Goal: Task Accomplishment & Management: Complete application form

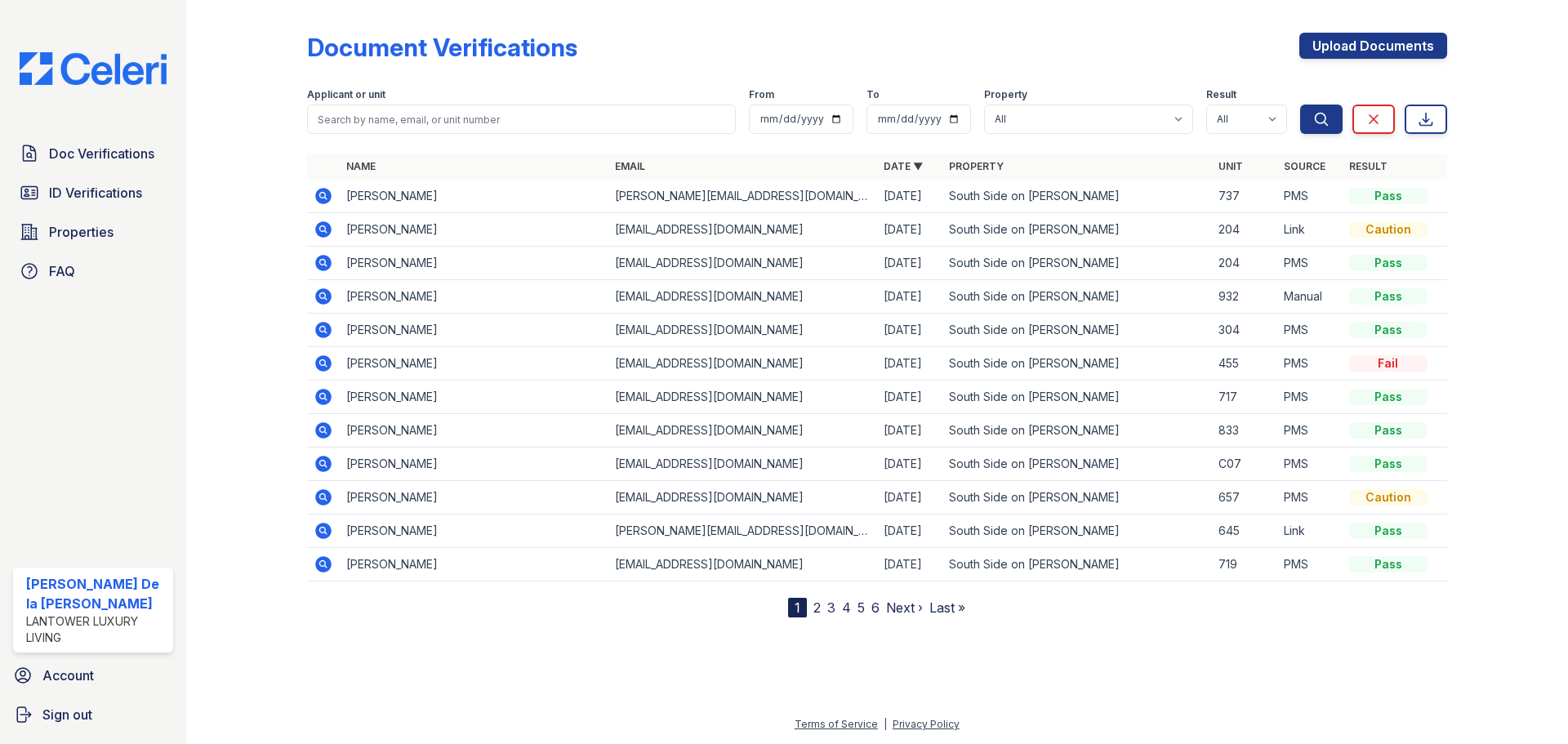
click at [127, 74] on img at bounding box center [93, 68] width 173 height 33
click at [115, 195] on span "ID Verifications" at bounding box center [95, 193] width 93 height 19
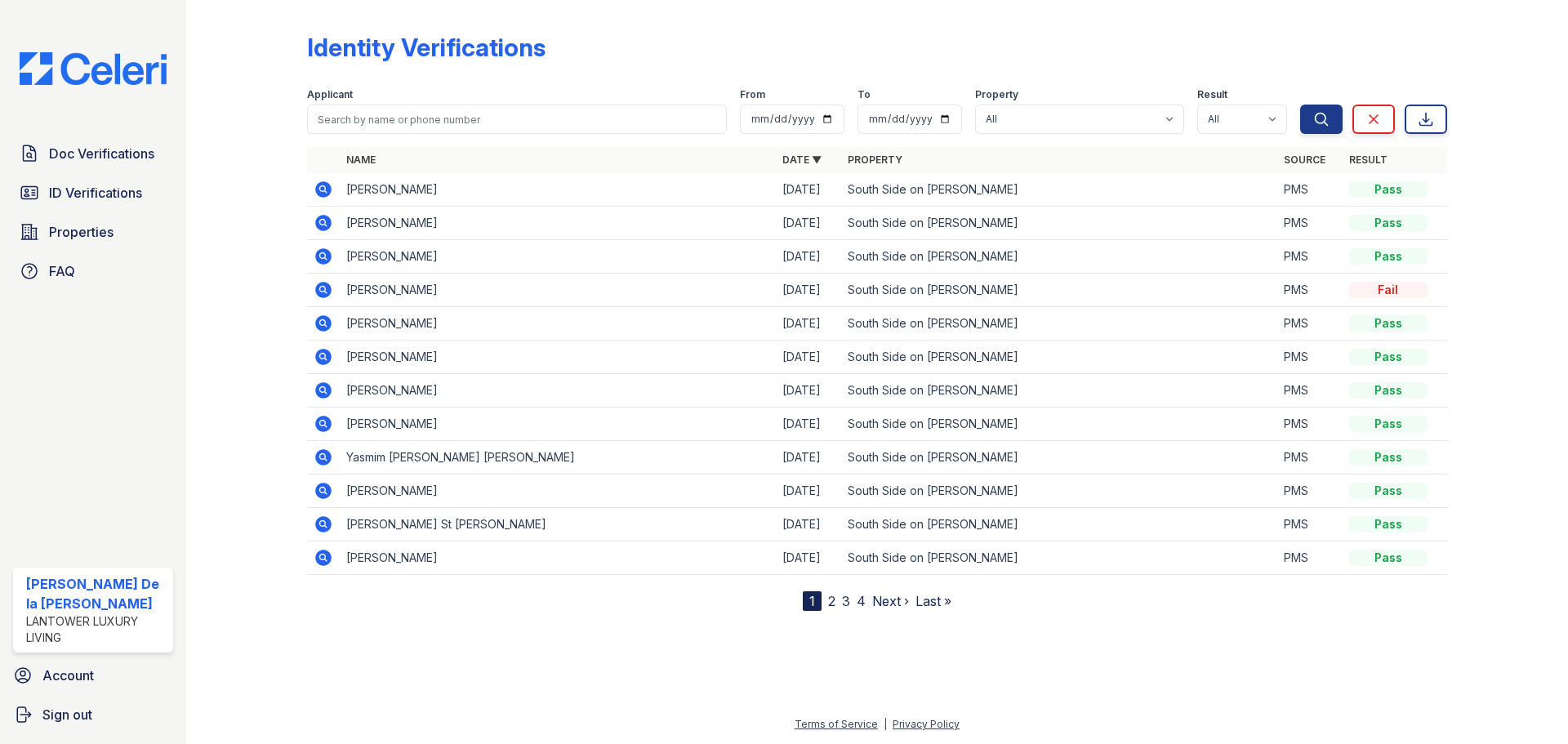
click at [1439, 123] on link "Export" at bounding box center [1425, 120] width 42 height 30
click at [1128, 247] on td "South Side on [PERSON_NAME]" at bounding box center [1058, 256] width 436 height 34
click at [66, 226] on span "Properties" at bounding box center [81, 232] width 65 height 19
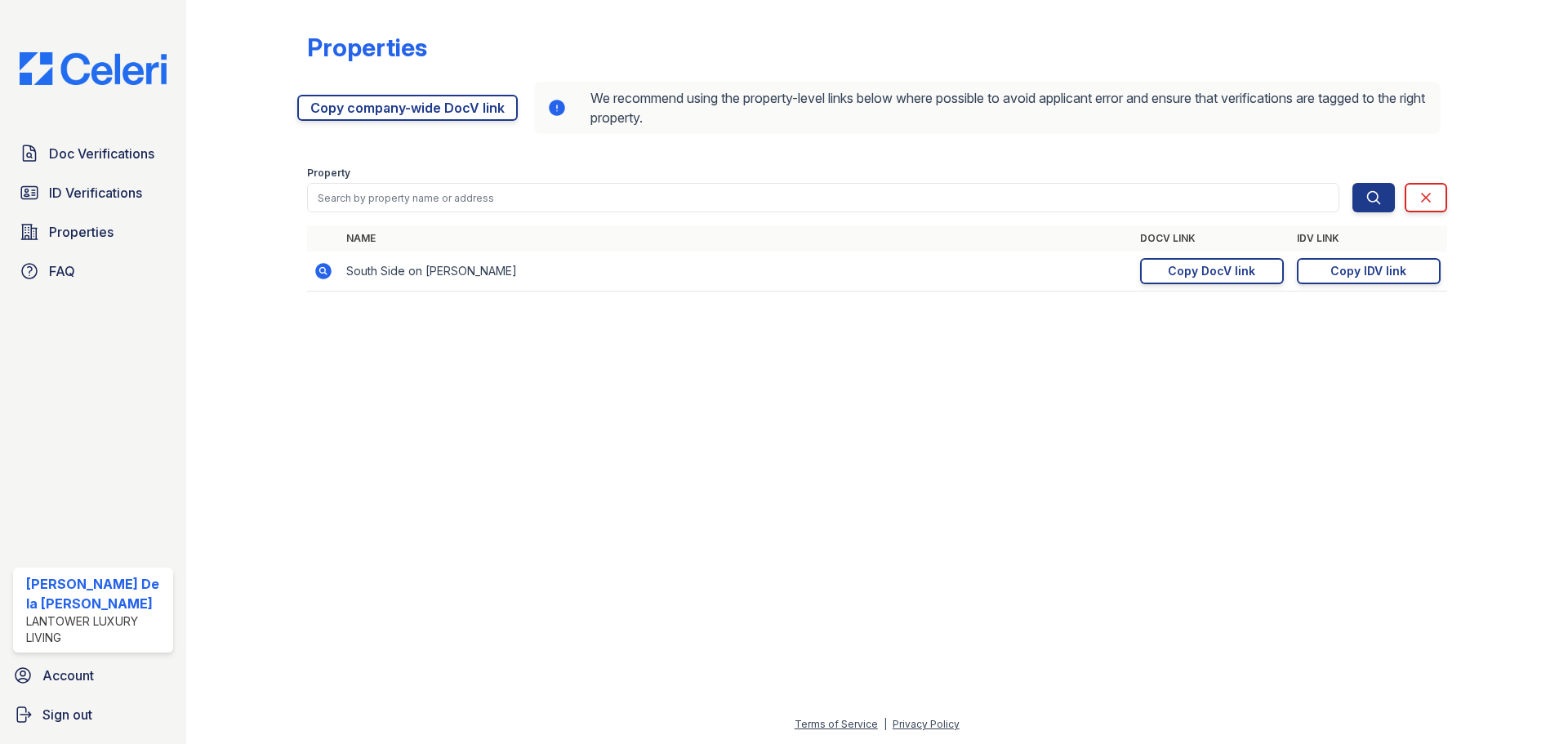
click at [1216, 274] on div "Copy DocV link" at bounding box center [1212, 271] width 88 height 16
click at [399, 108] on link "Copy company-wide DocV link" at bounding box center [407, 107] width 221 height 26
click at [71, 234] on span "Properties" at bounding box center [81, 232] width 65 height 19
click at [95, 152] on span "Doc Verifications" at bounding box center [101, 153] width 105 height 19
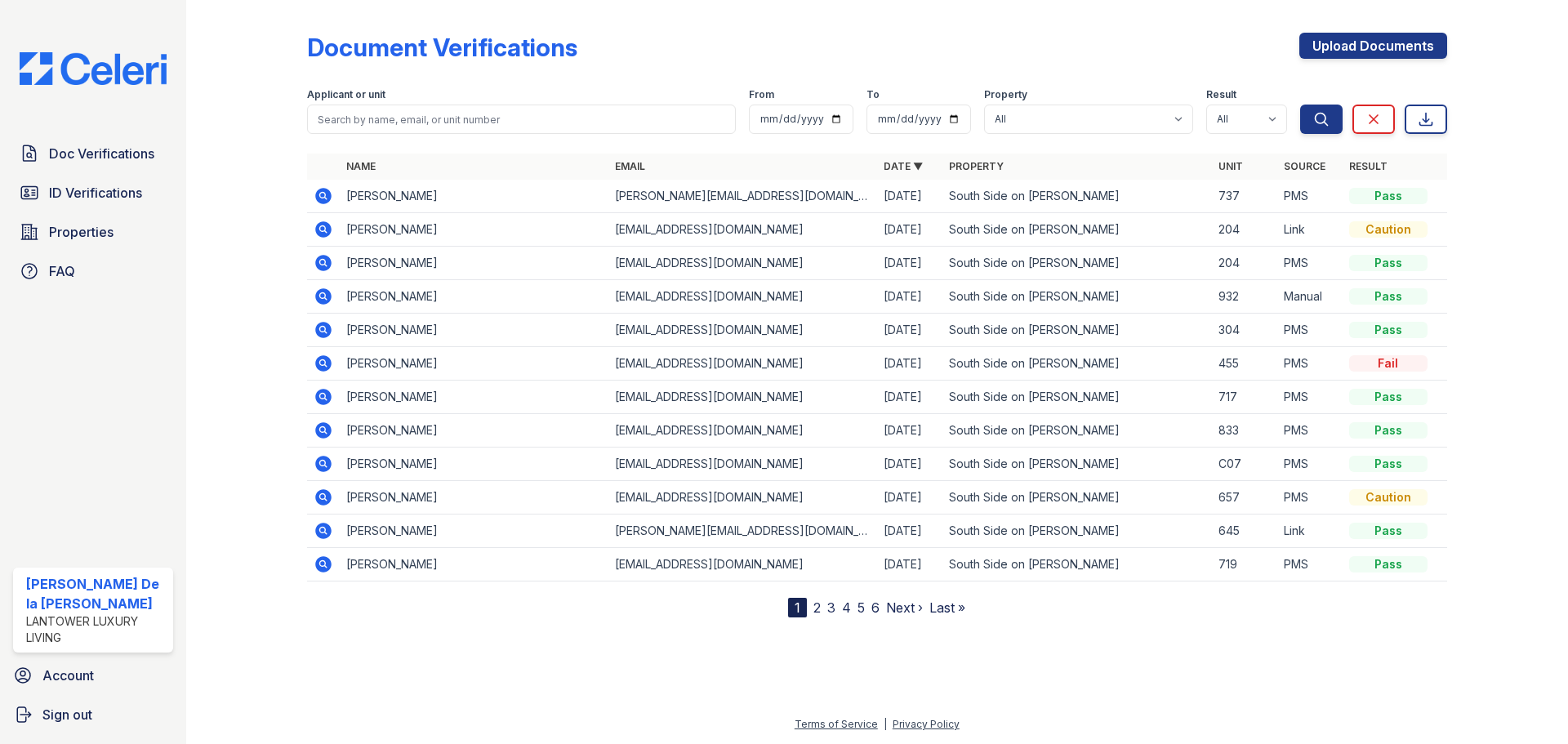
click at [91, 72] on img at bounding box center [93, 68] width 173 height 33
click at [1357, 42] on link "Upload Documents" at bounding box center [1372, 45] width 147 height 26
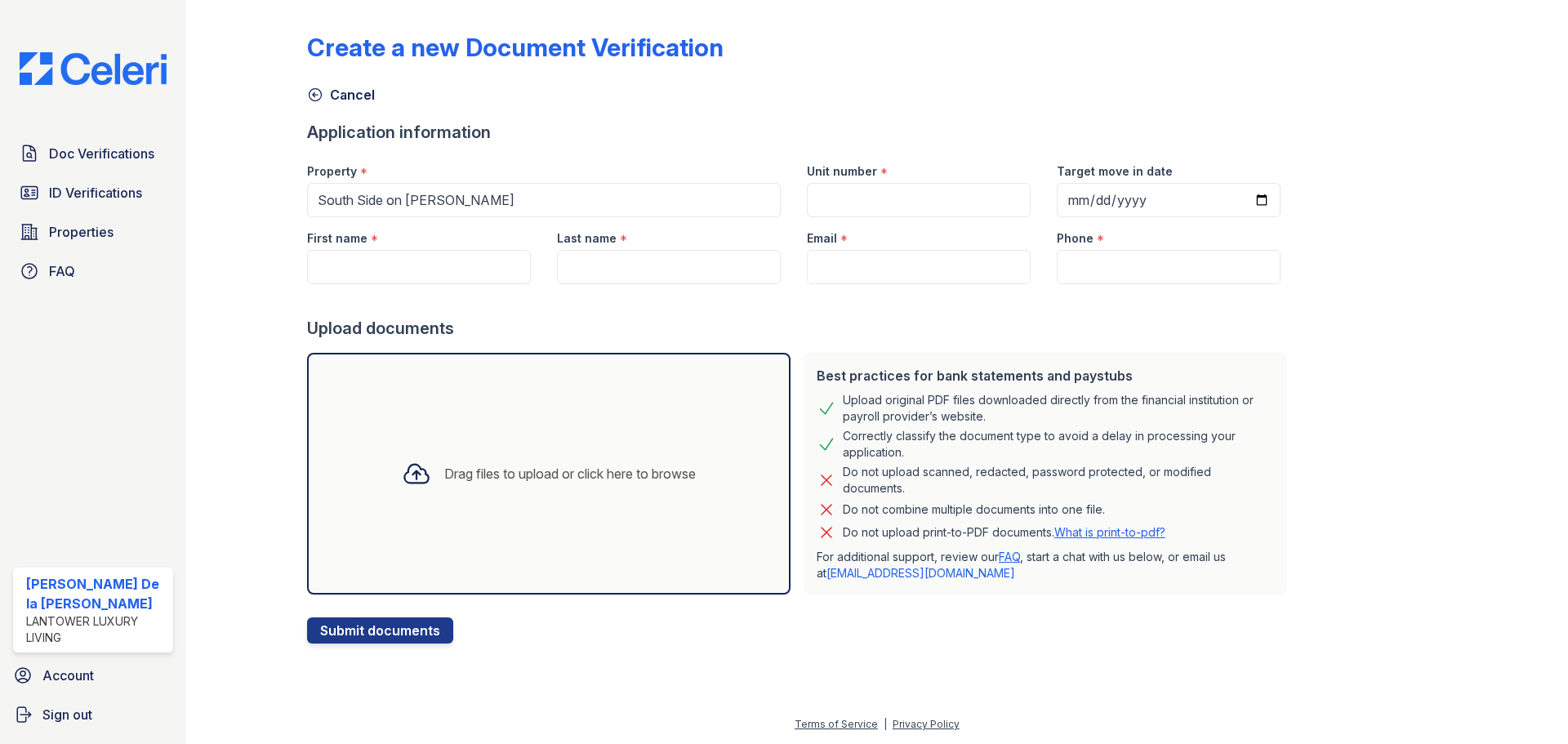
click at [883, 172] on div "Unit number *" at bounding box center [919, 167] width 223 height 33
click at [863, 180] on div "Unit number *" at bounding box center [919, 167] width 223 height 33
click at [880, 174] on div "*" at bounding box center [884, 173] width 8 height 19
drag, startPoint x: 377, startPoint y: 235, endPoint x: 386, endPoint y: 239, distance: 9.8
click at [384, 239] on div "First name *" at bounding box center [419, 234] width 223 height 33
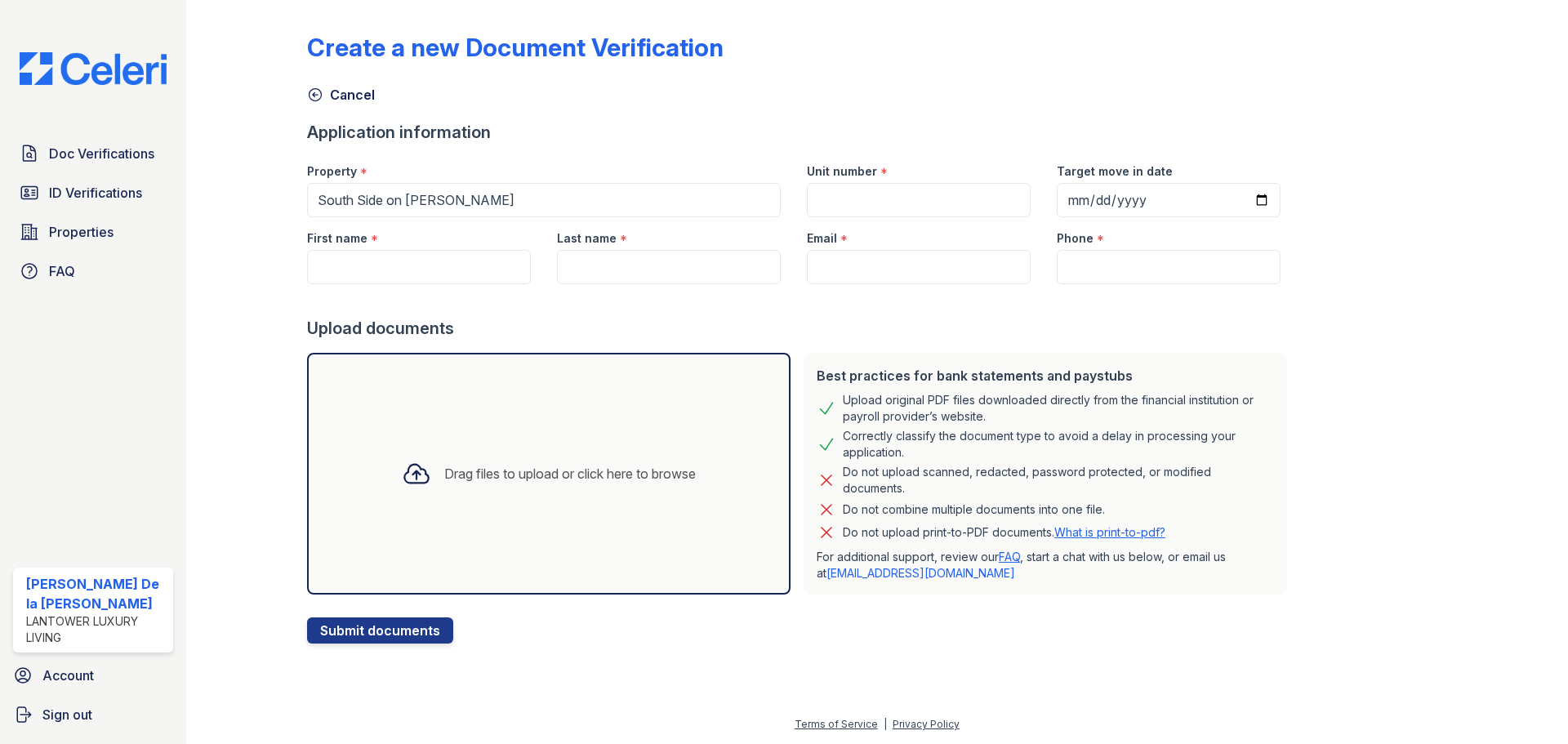
click at [417, 175] on div "Property *" at bounding box center [544, 167] width 474 height 33
click at [427, 186] on div "Property * South Side on Lamar" at bounding box center [543, 184] width 500 height 67
click at [385, 118] on div "Create a new Document Verification Cancel Application information Property * So…" at bounding box center [877, 325] width 1140 height 637
click at [384, 238] on div "First name *" at bounding box center [419, 234] width 223 height 33
click at [392, 262] on input "First name" at bounding box center [419, 267] width 223 height 35
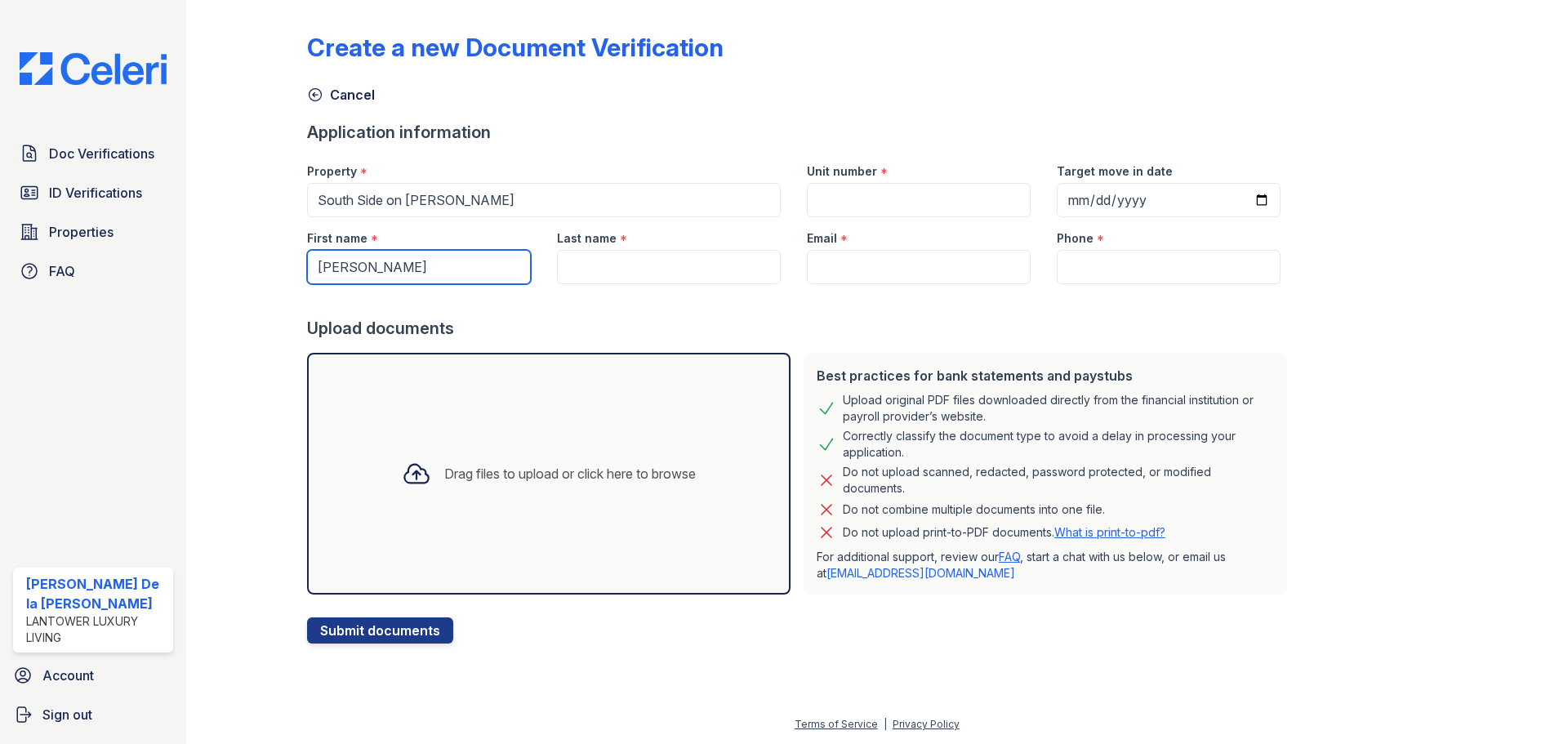
type input "[PERSON_NAME]"
click at [579, 250] on input "Last name" at bounding box center [668, 267] width 223 height 35
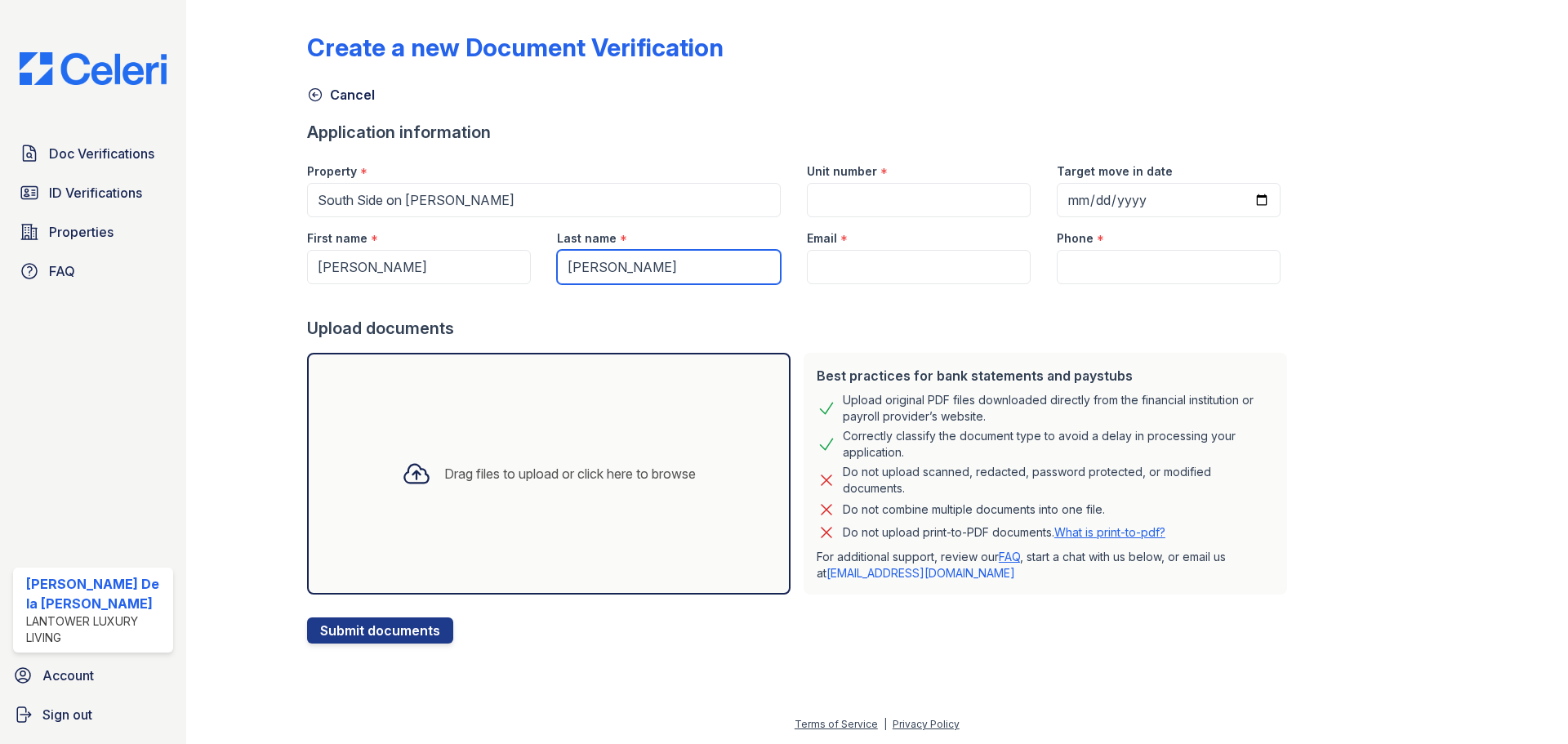
type input "[PERSON_NAME]"
click at [822, 257] on input "Email" at bounding box center [919, 267] width 223 height 35
paste input "[EMAIL_ADDRESS][DOMAIN_NAME]"
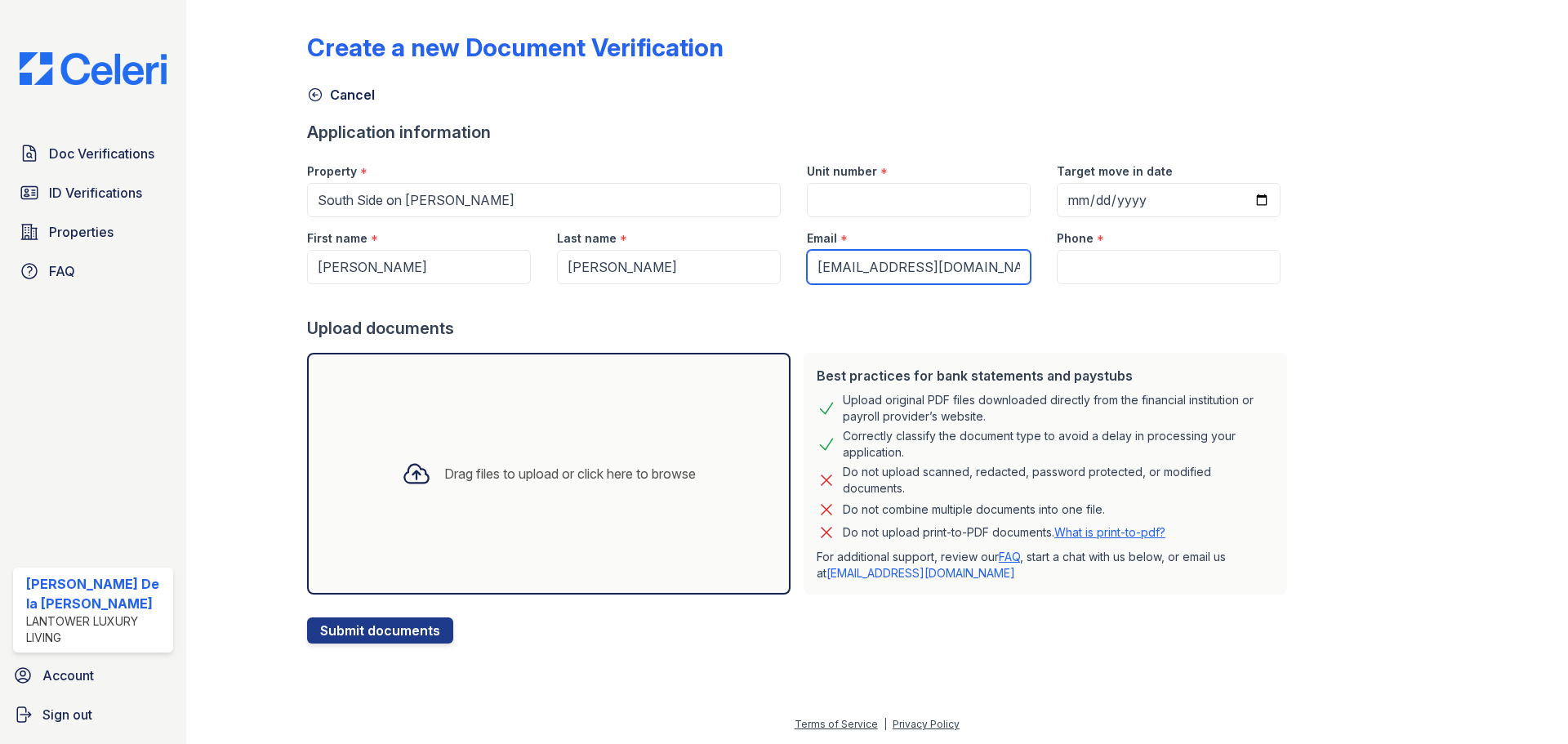
type input "[EMAIL_ADDRESS][DOMAIN_NAME]"
drag, startPoint x: 1071, startPoint y: 251, endPoint x: 1346, endPoint y: 250, distance: 275.0
click at [1346, 250] on div "Create a new Document Verification Cancel Application information Property * So…" at bounding box center [877, 325] width 1140 height 637
click at [1122, 265] on input "Phone" at bounding box center [1168, 267] width 223 height 35
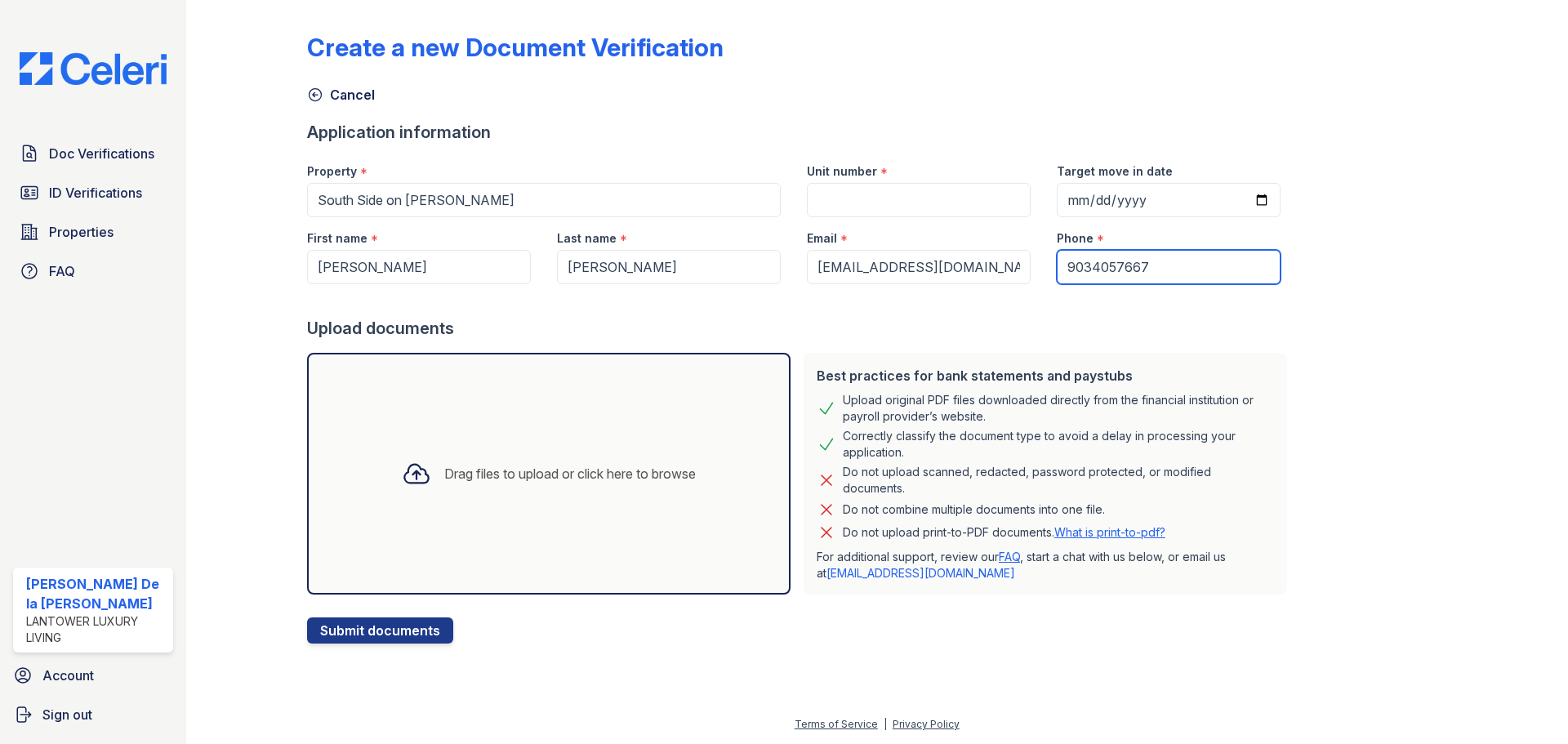
type input "9034057667"
click at [1066, 195] on input "Target move in date" at bounding box center [1168, 200] width 223 height 35
type input "2025-09-26"
click at [844, 182] on div "Unit number *" at bounding box center [918, 184] width 249 height 67
type input "204"
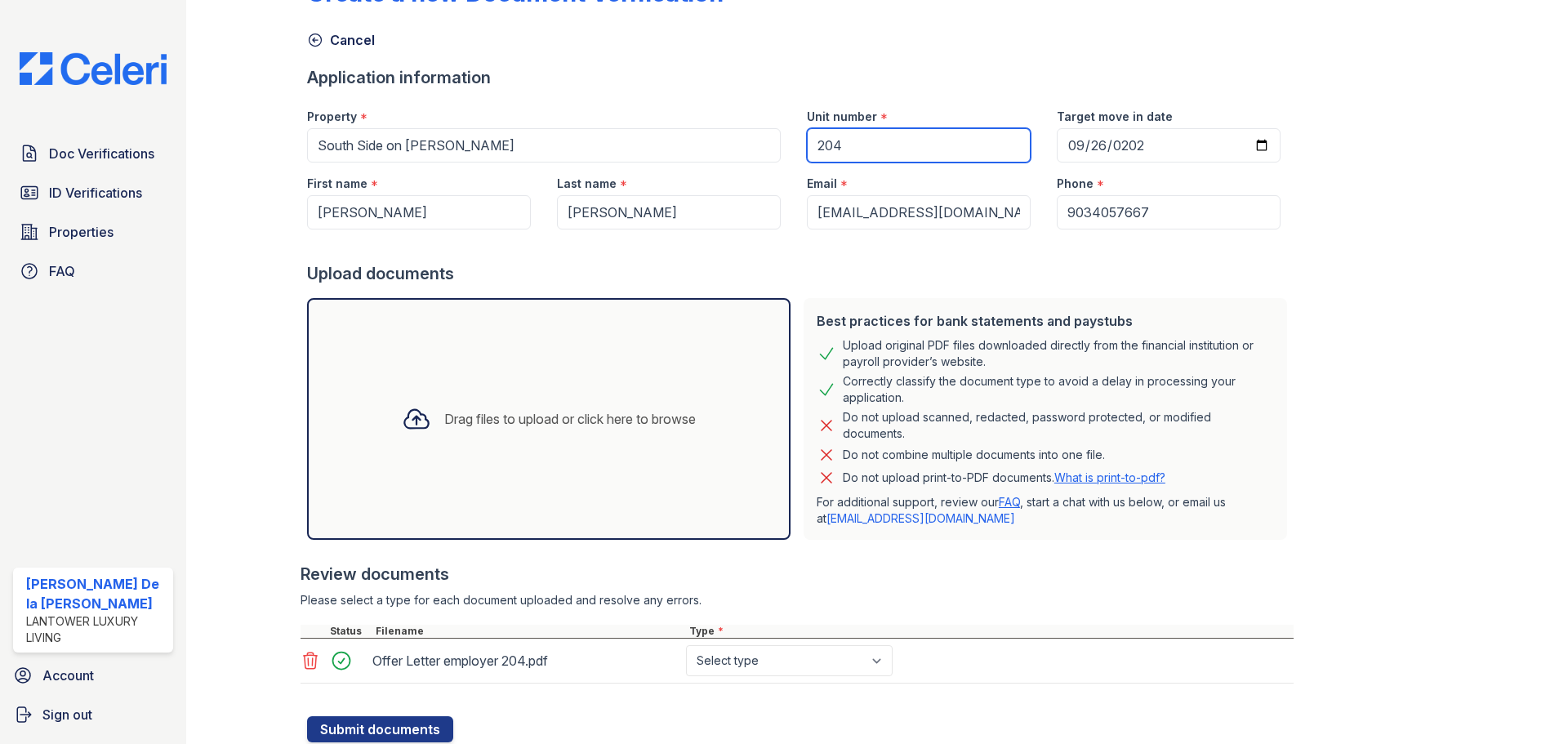
scroll to position [109, 0]
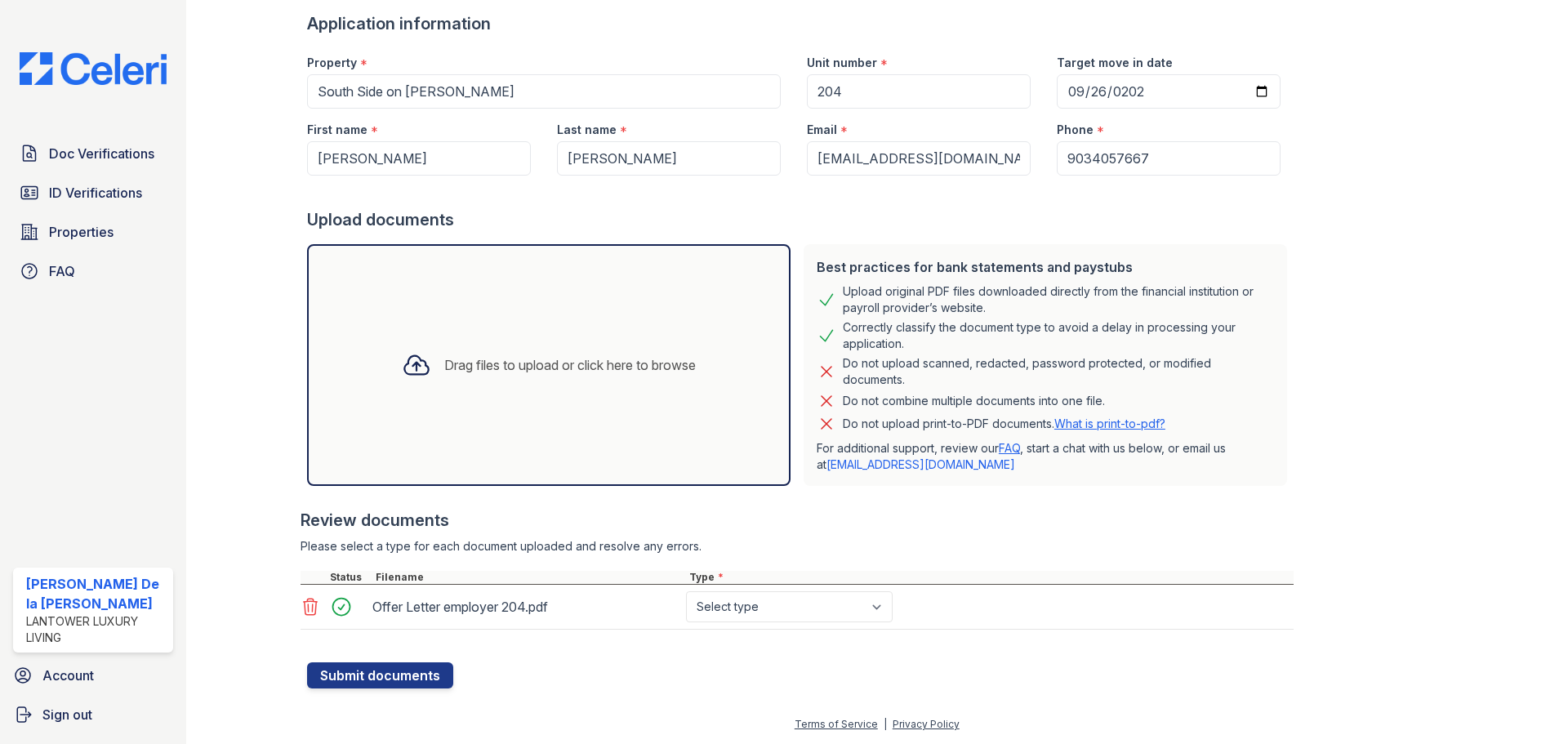
click at [392, 678] on button "Submit documents" at bounding box center [380, 676] width 146 height 26
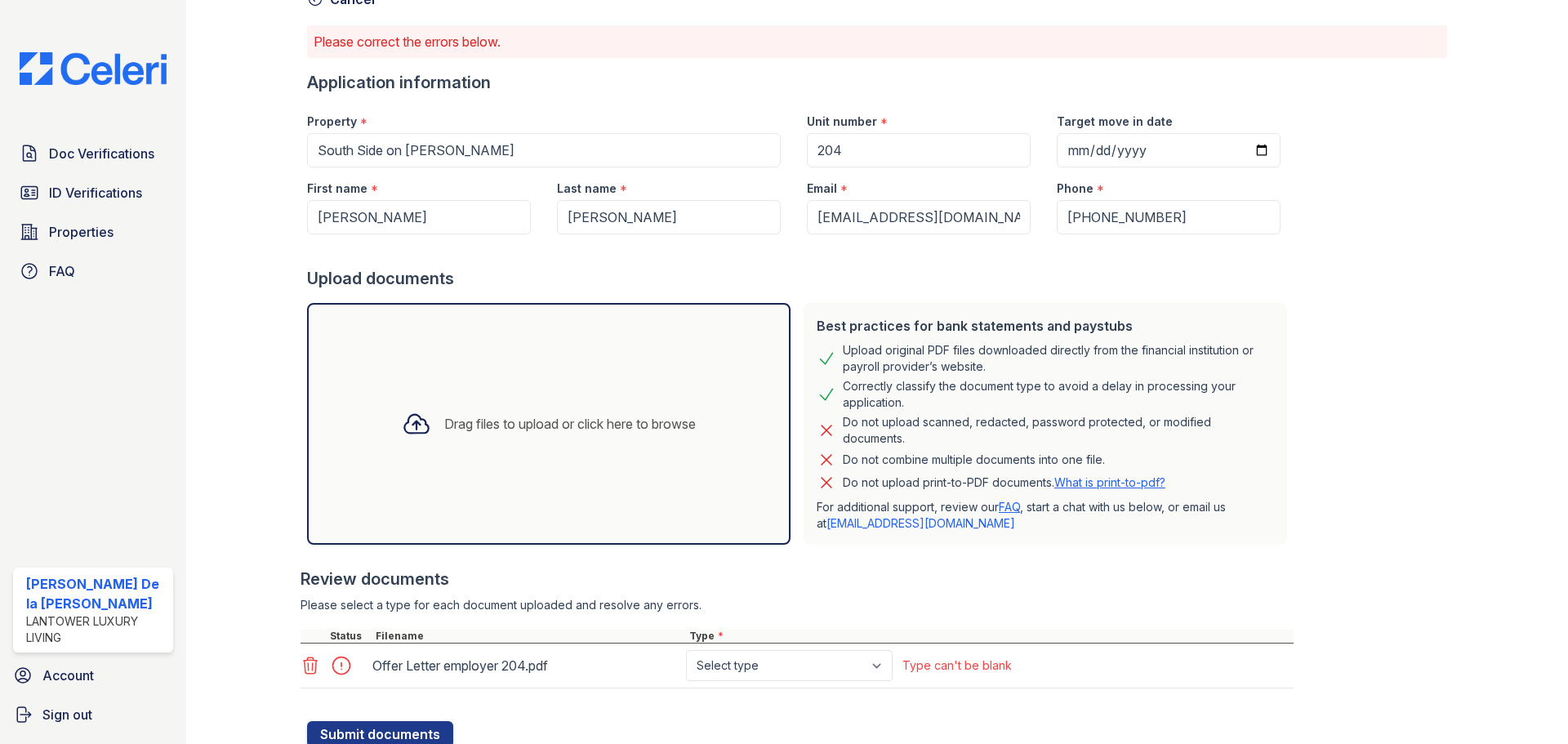
scroll to position [154, 0]
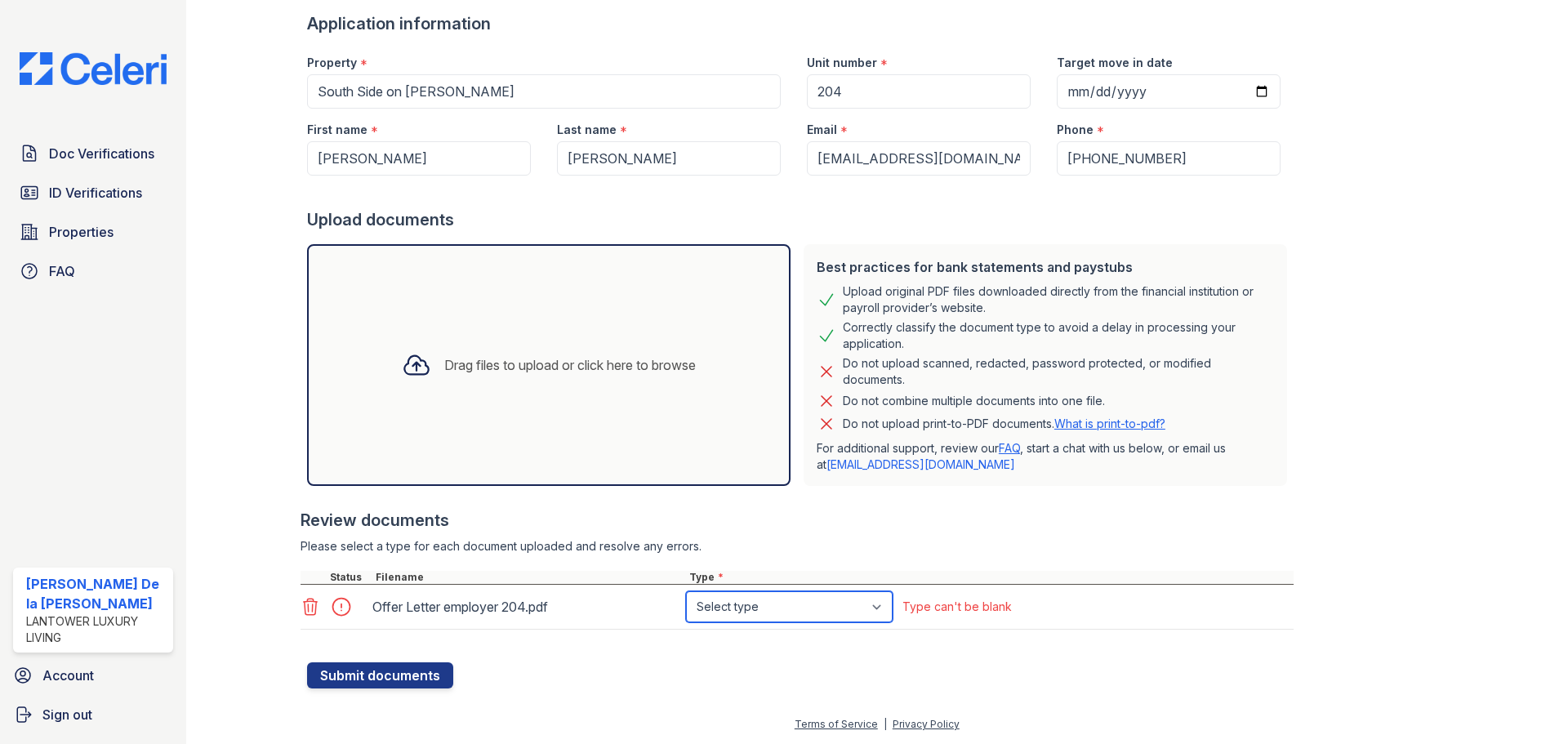
click at [890, 613] on select "Select type Paystub Bank Statement Offer Letter Tax Documents Benefit Award Let…" at bounding box center [789, 607] width 207 height 31
select select "offer_letter"
click at [686, 592] on select "Select type Paystub Bank Statement Offer Letter Tax Documents Benefit Award Let…" at bounding box center [789, 607] width 207 height 31
click at [416, 671] on button "Submit documents" at bounding box center [380, 676] width 146 height 26
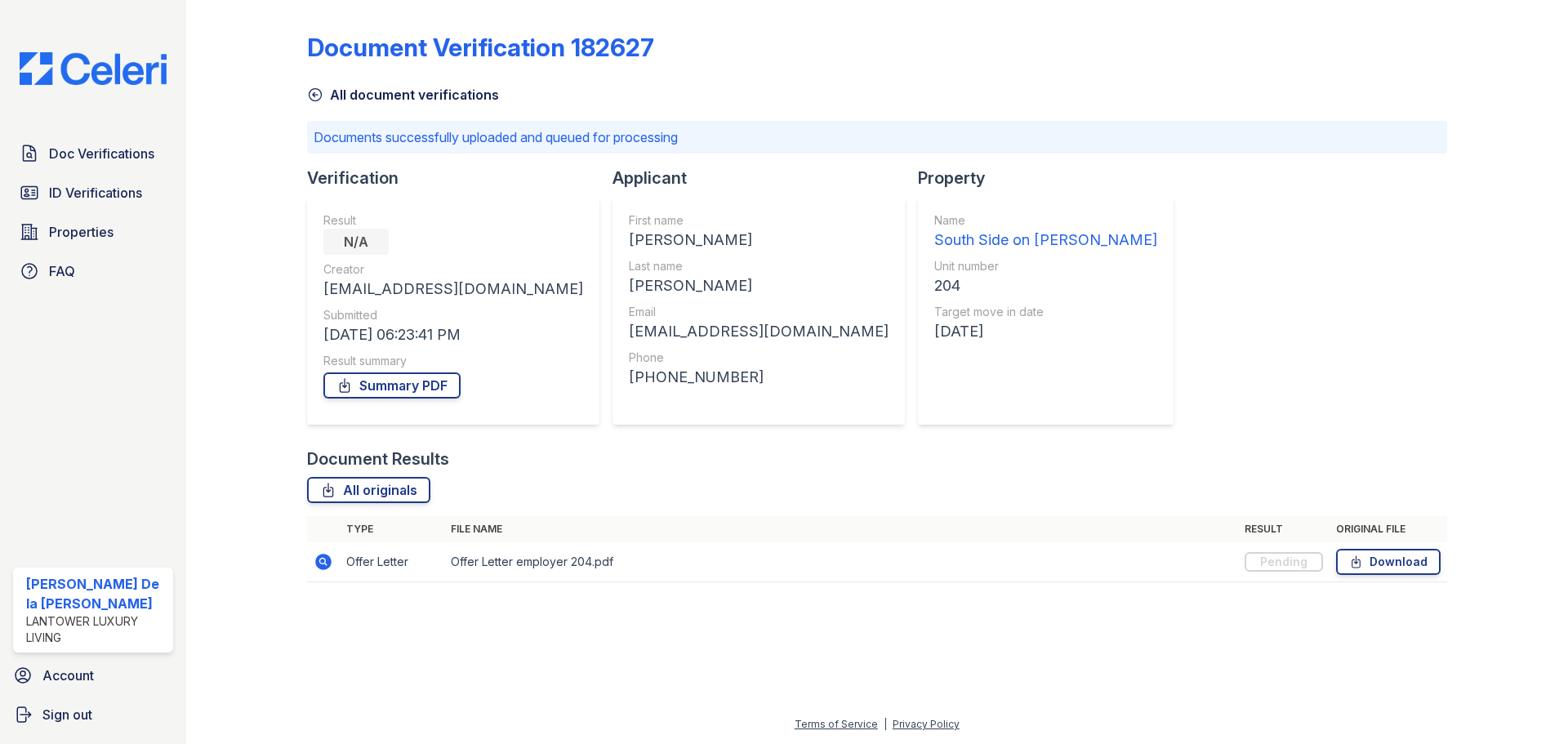
click at [95, 64] on img at bounding box center [93, 68] width 173 height 33
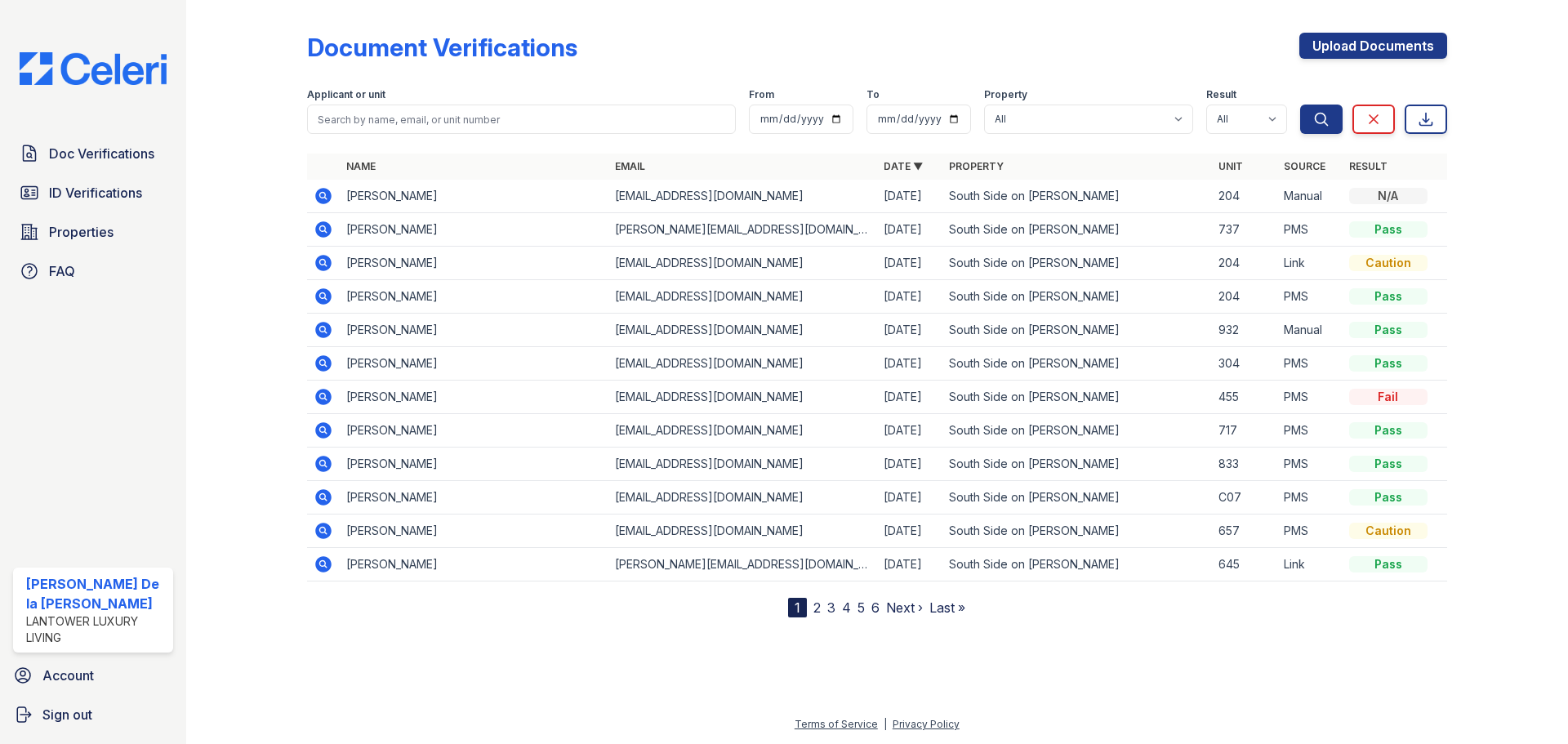
click at [319, 298] on icon at bounding box center [323, 296] width 16 height 16
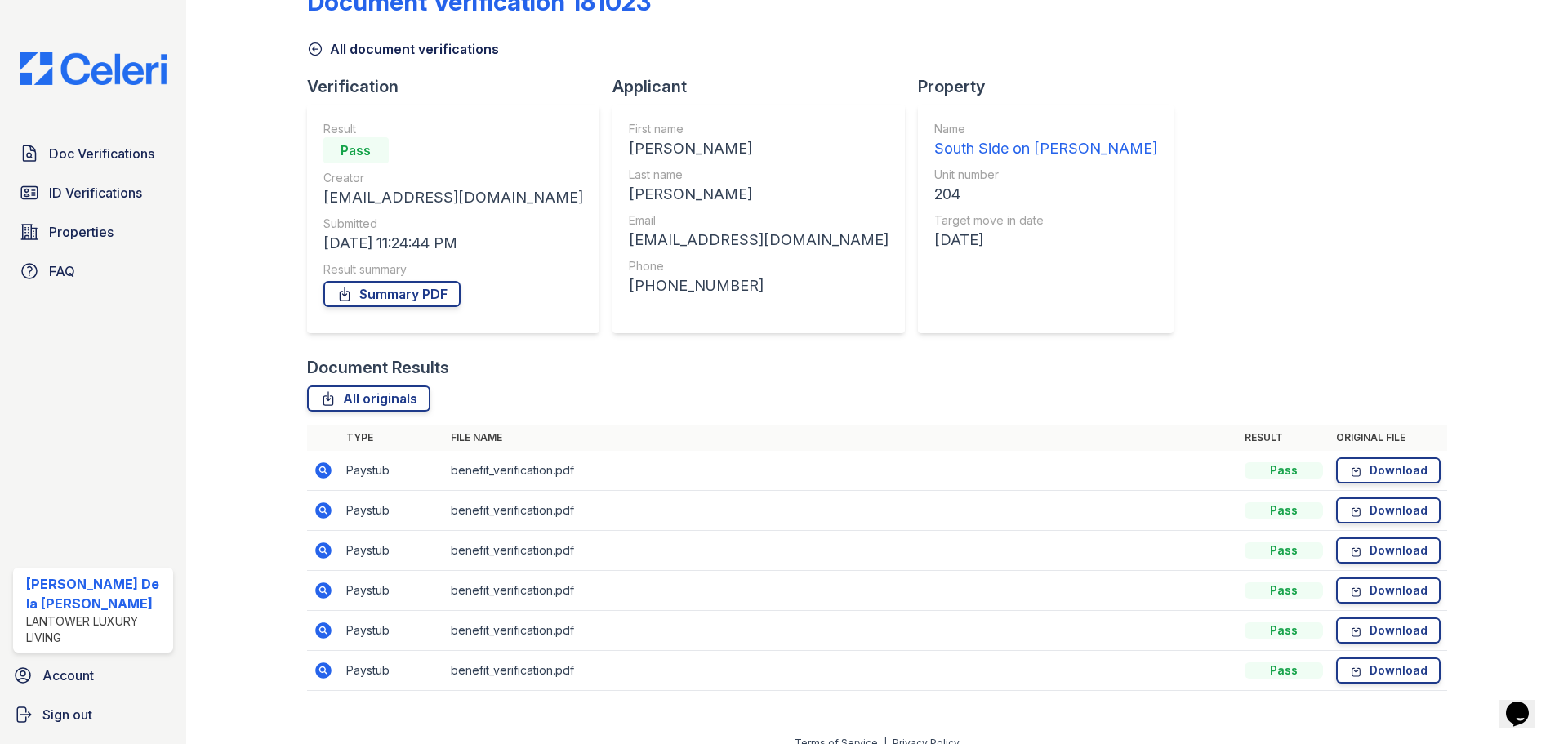
scroll to position [65, 0]
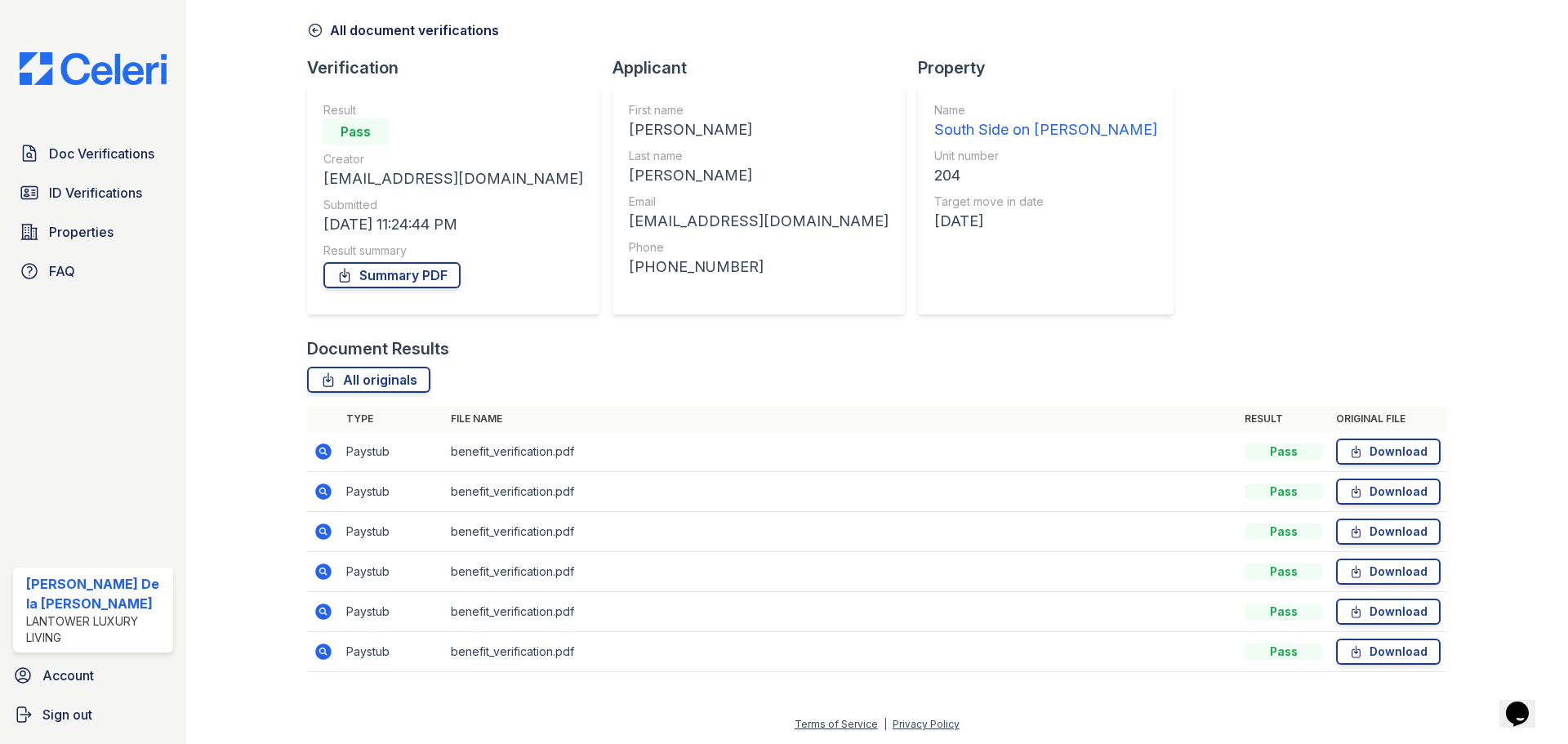
click at [1359, 458] on link "Download" at bounding box center [1388, 451] width 105 height 26
click at [97, 83] on img at bounding box center [93, 68] width 173 height 33
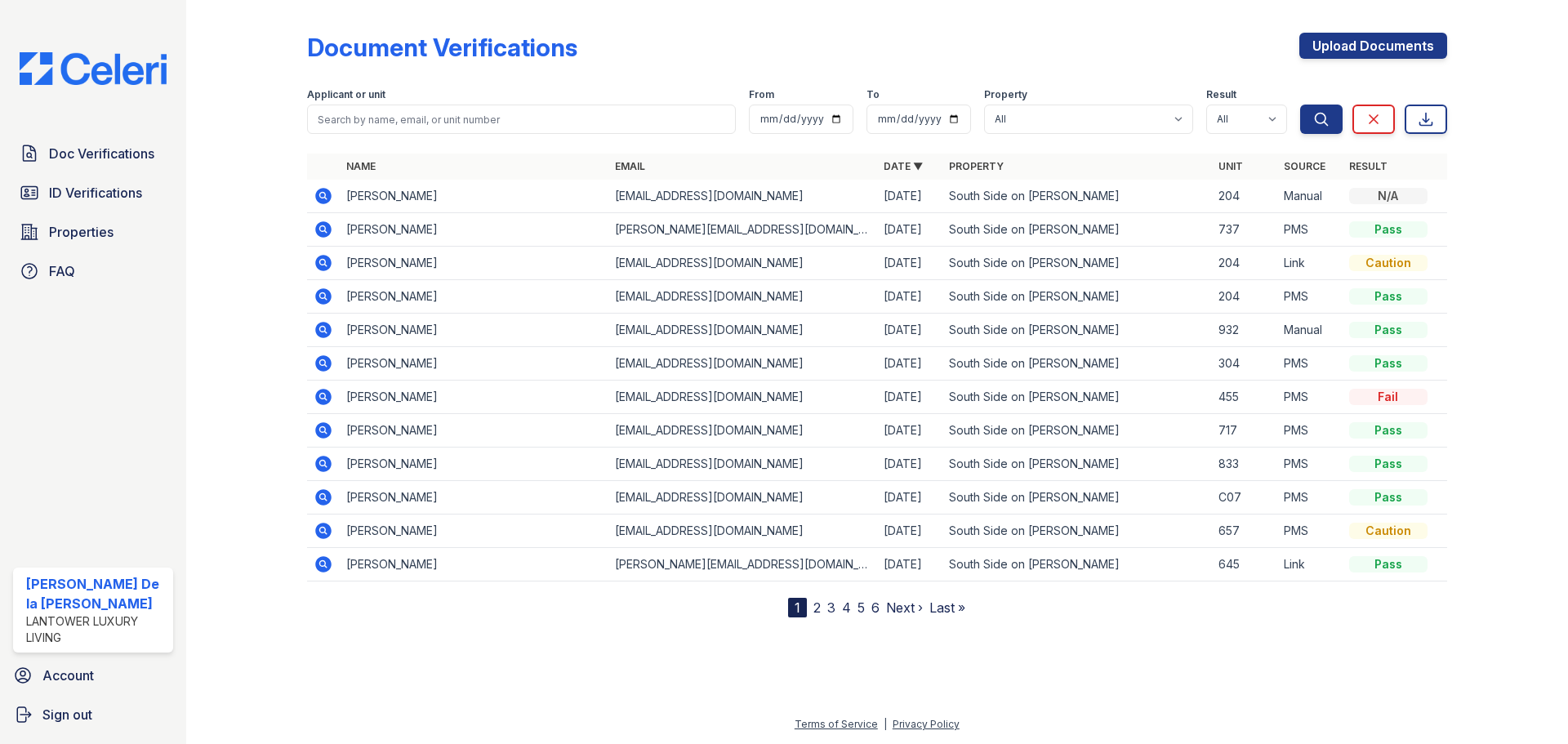
click at [326, 195] on icon at bounding box center [323, 196] width 16 height 16
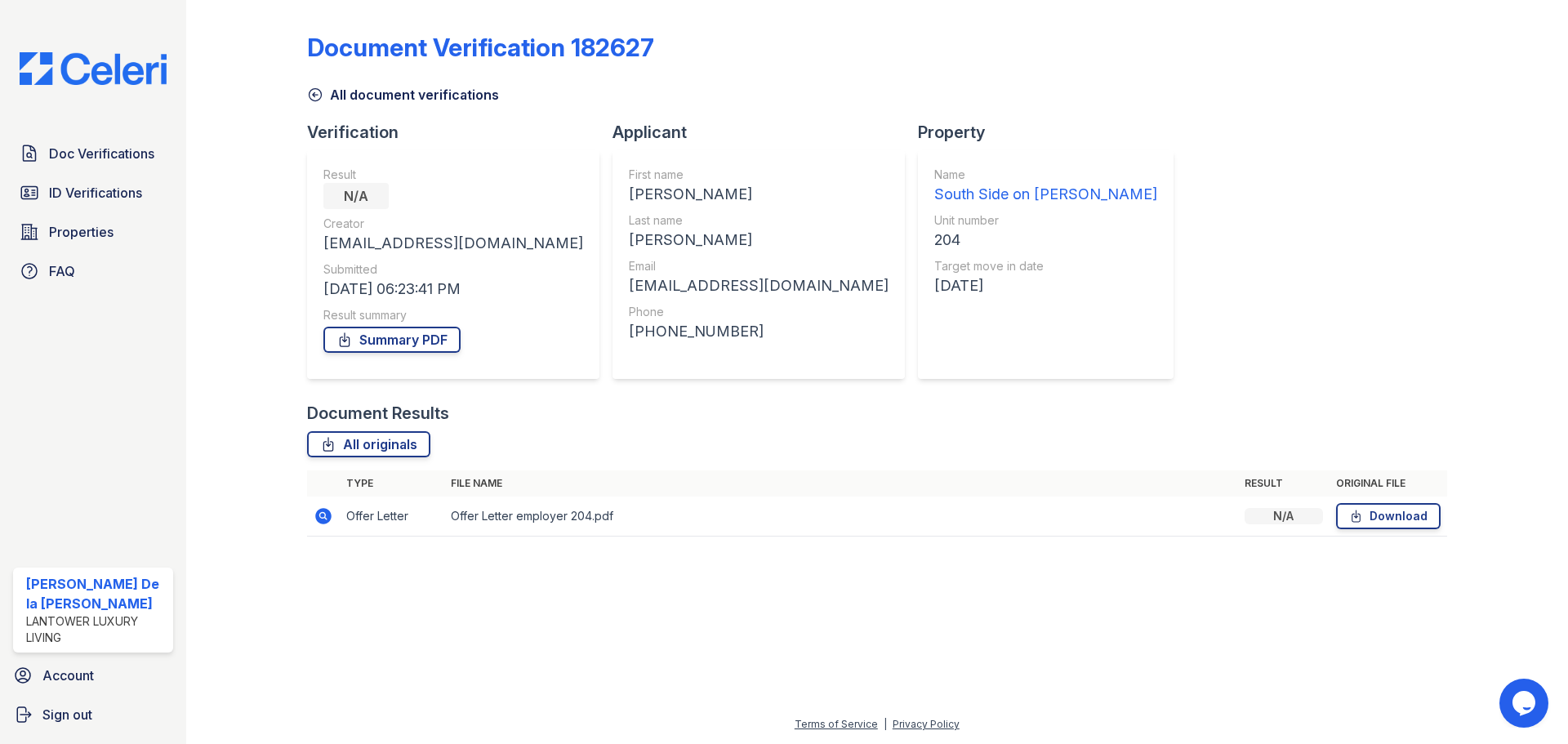
click at [323, 514] on icon at bounding box center [322, 515] width 4 height 4
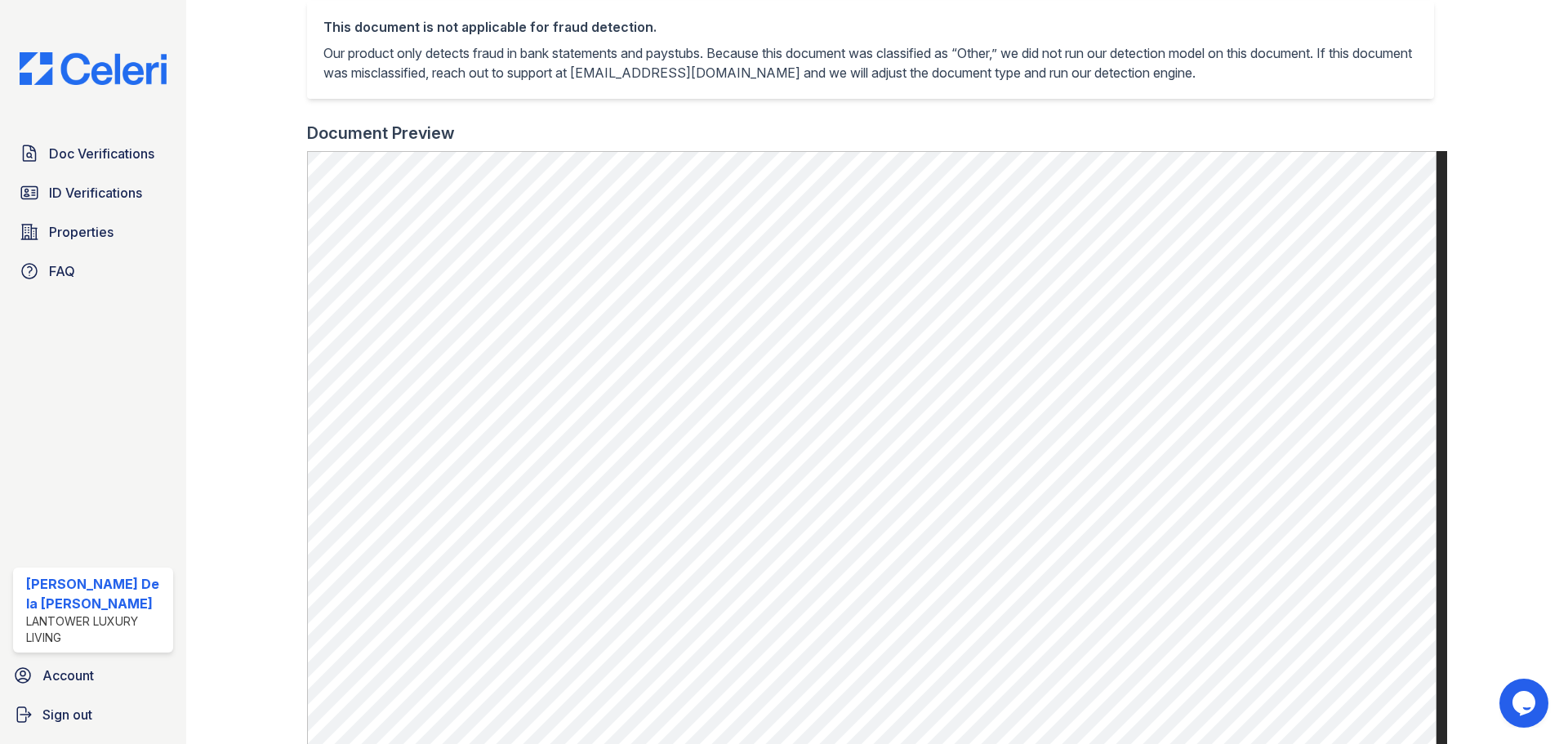
scroll to position [386, 0]
click at [72, 64] on img at bounding box center [93, 68] width 173 height 33
